Goal: Task Accomplishment & Management: Manage account settings

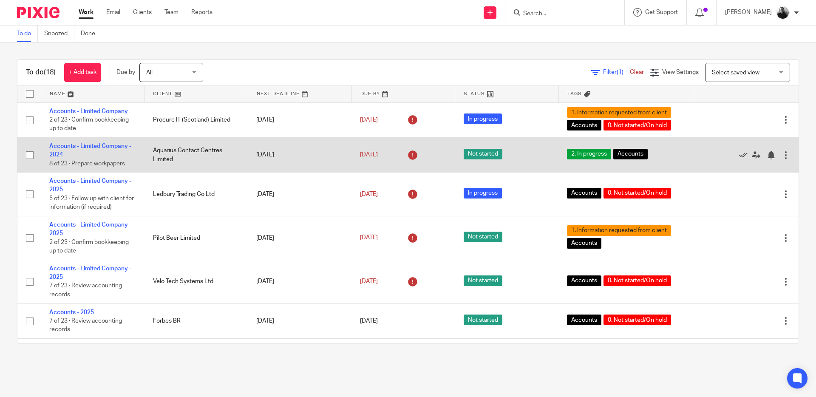
click at [197, 153] on td "Aquarius Contact Centres Limited" at bounding box center [196, 154] width 104 height 35
click at [87, 146] on link "Accounts - Limited Company - 2024" at bounding box center [90, 150] width 82 height 14
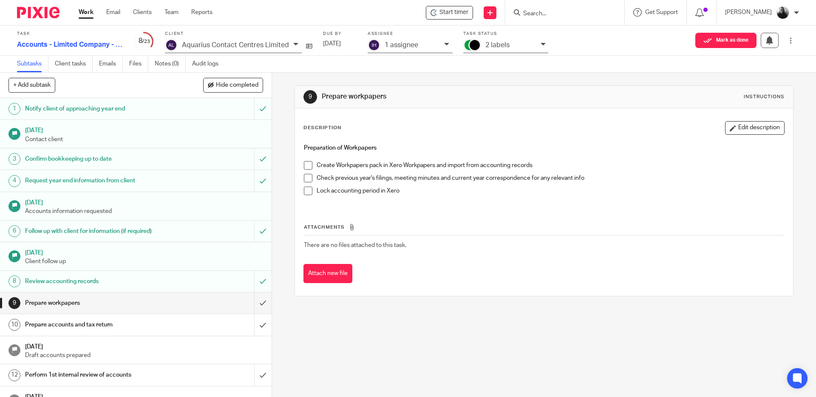
click at [307, 165] on span at bounding box center [308, 165] width 8 height 8
click at [304, 178] on span at bounding box center [308, 178] width 8 height 8
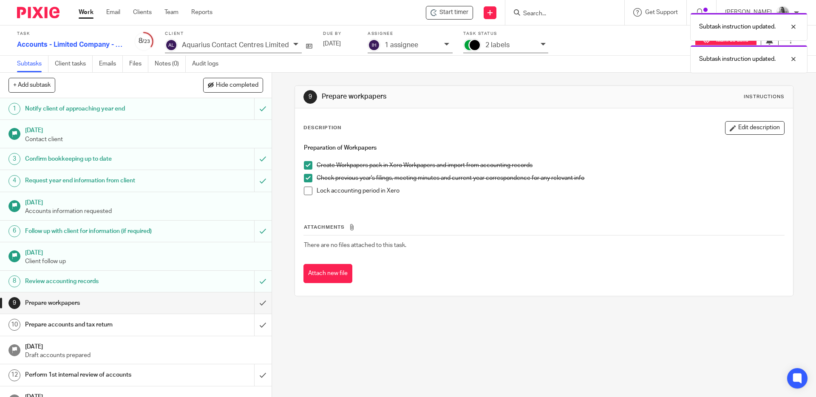
click at [306, 189] on span at bounding box center [308, 190] width 8 height 8
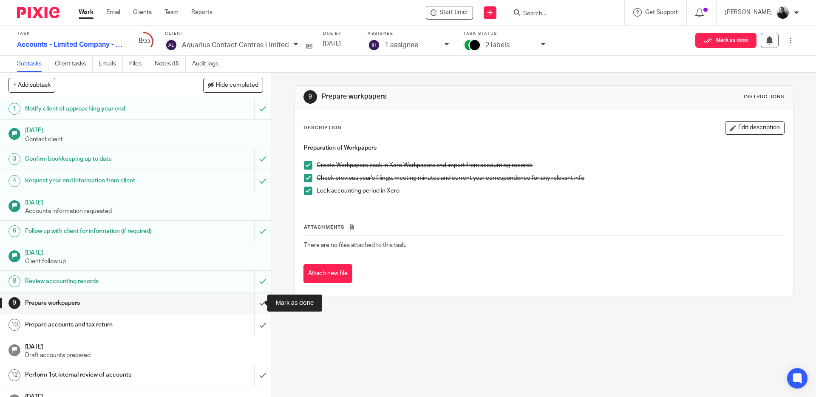
click at [253, 299] on input "submit" at bounding box center [135, 302] width 271 height 21
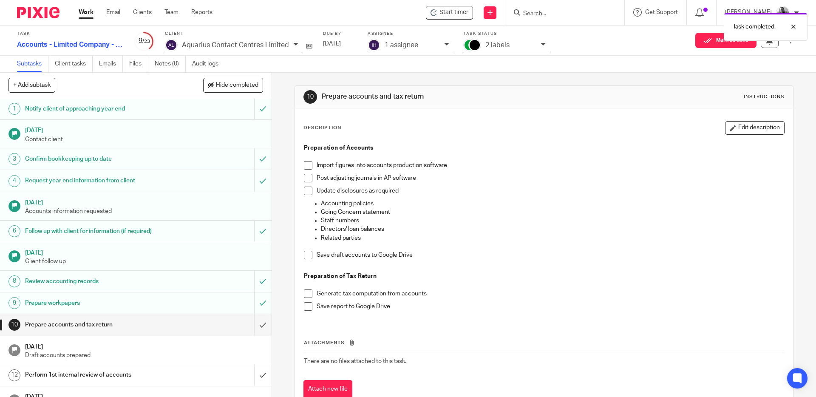
click at [310, 167] on li "Import figures into accounts production software" at bounding box center [544, 167] width 480 height 13
click at [305, 164] on span at bounding box center [308, 165] width 8 height 8
click at [305, 178] on span at bounding box center [308, 178] width 8 height 8
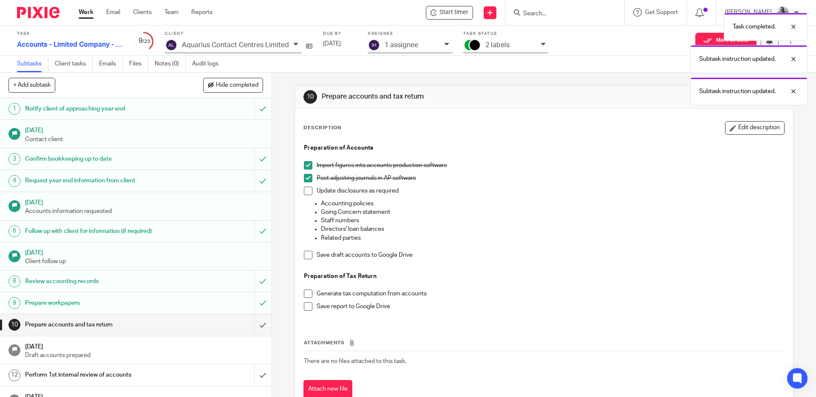
click at [305, 191] on span at bounding box center [308, 190] width 8 height 8
click at [310, 254] on li "Save draft accounts to Google Drive" at bounding box center [544, 257] width 480 height 13
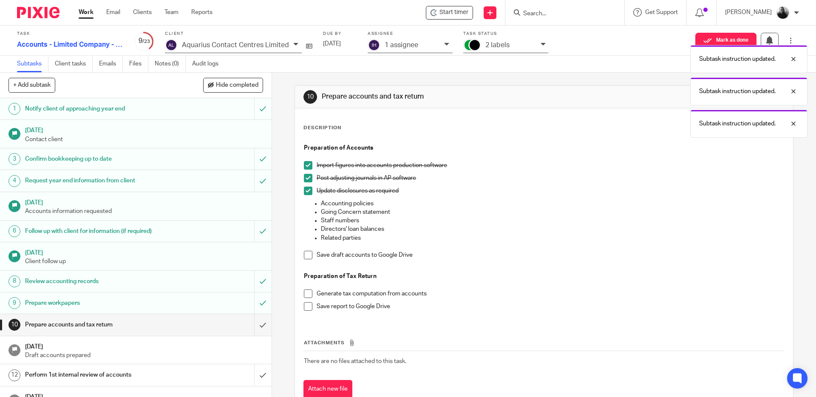
click at [305, 254] on span at bounding box center [308, 255] width 8 height 8
click at [305, 292] on span at bounding box center [308, 293] width 8 height 8
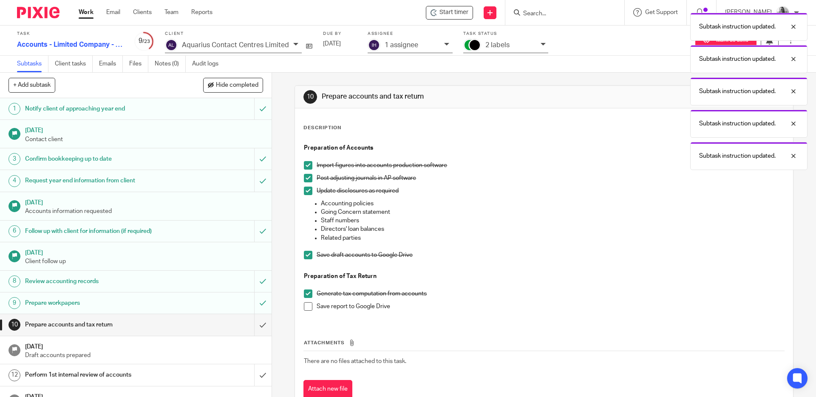
drag, startPoint x: 305, startPoint y: 304, endPoint x: 300, endPoint y: 299, distance: 7.5
click at [305, 304] on span at bounding box center [308, 306] width 8 height 8
click at [251, 319] on input "submit" at bounding box center [135, 324] width 271 height 21
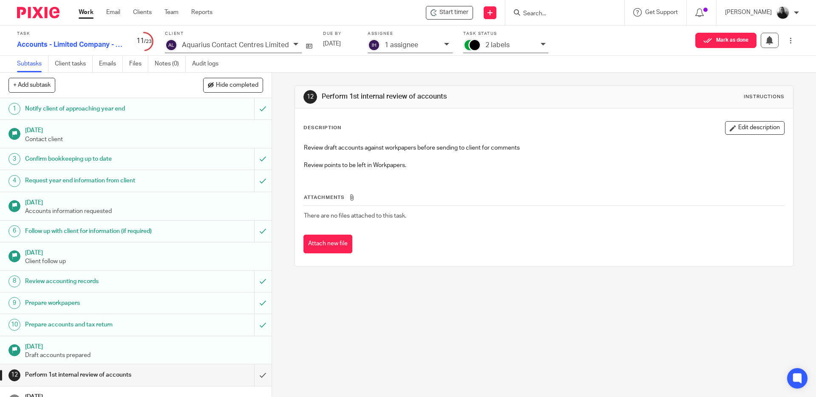
click at [444, 45] on icon at bounding box center [446, 44] width 5 height 5
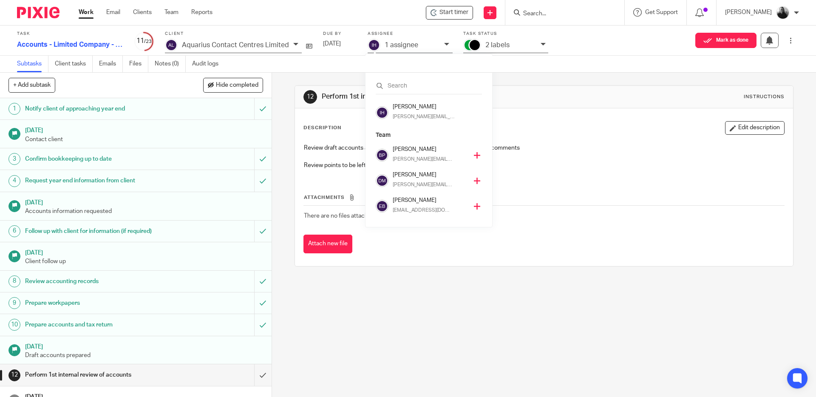
click at [474, 154] on icon at bounding box center [477, 155] width 6 height 6
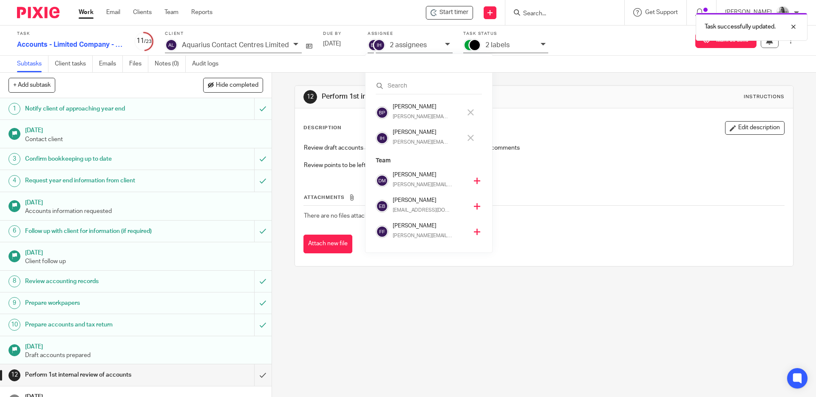
click at [471, 137] on icon at bounding box center [470, 138] width 6 height 6
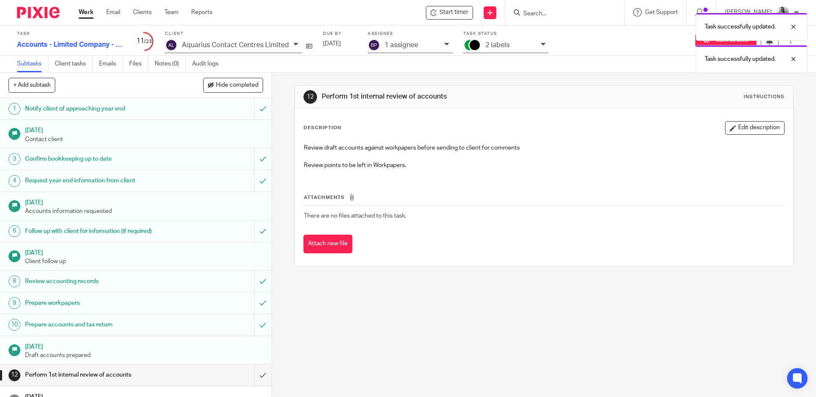
click at [541, 41] on div "Task successfully updated. Task successfully updated." at bounding box center [607, 40] width 399 height 65
click at [541, 45] on div "Task successfully updated. Task successfully updated." at bounding box center [607, 40] width 399 height 65
click at [541, 44] on icon at bounding box center [542, 44] width 5 height 5
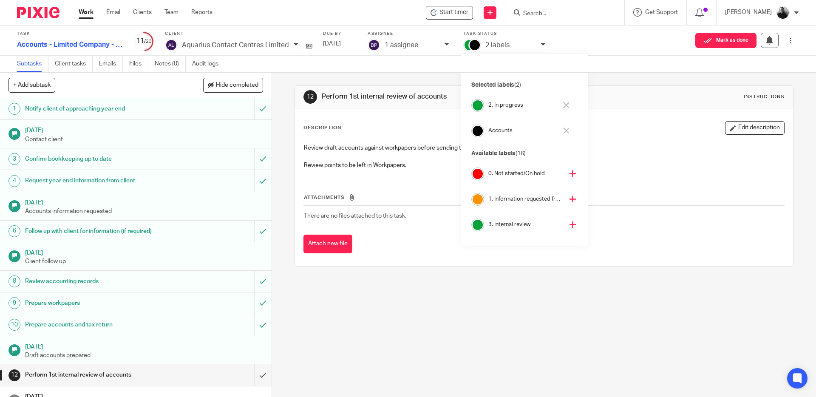
click at [569, 224] on icon at bounding box center [572, 224] width 6 height 6
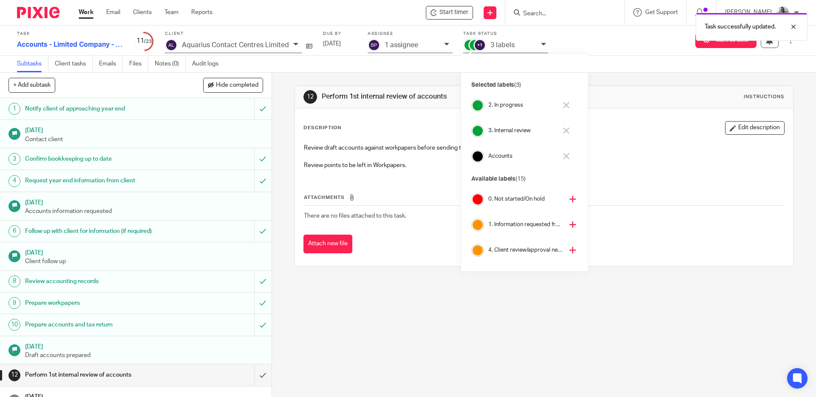
click at [566, 103] on icon at bounding box center [566, 105] width 6 height 6
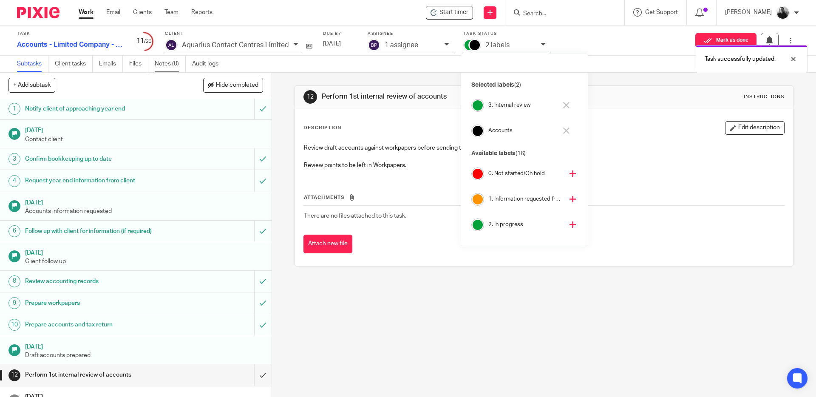
click at [164, 63] on link "Notes (0)" at bounding box center [170, 64] width 31 height 17
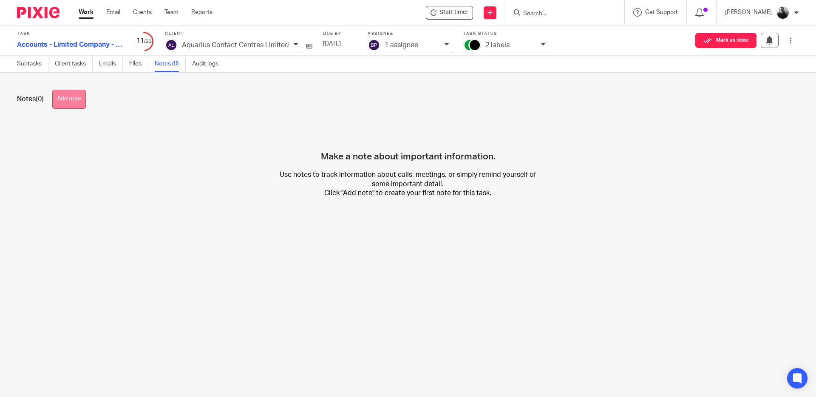
click at [71, 100] on button "Add note" at bounding box center [69, 99] width 34 height 19
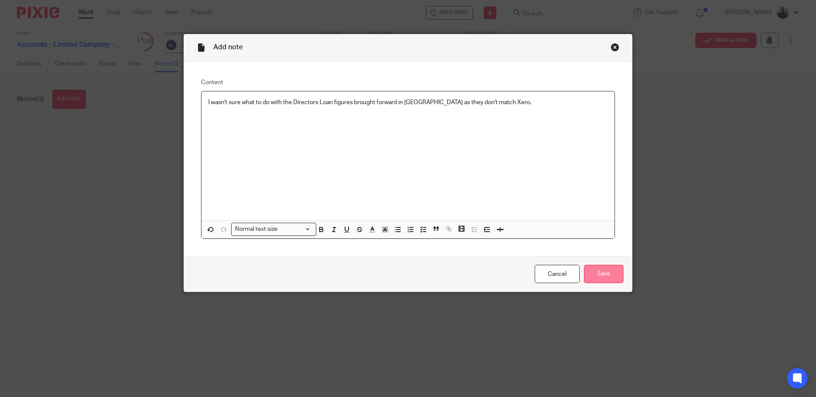
click at [594, 280] on input "Save" at bounding box center [604, 274] width 40 height 18
